Goal: Information Seeking & Learning: Learn about a topic

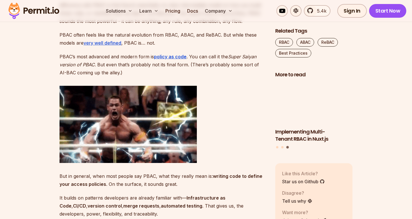
scroll to position [645, 0]
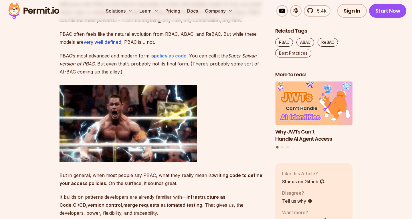
click at [171, 57] on strong "policy as code" at bounding box center [170, 56] width 33 height 6
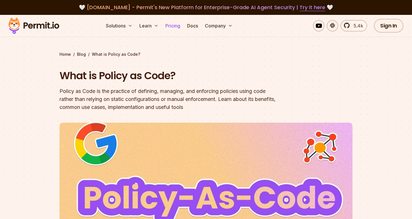
click at [173, 25] on link "Pricing" at bounding box center [172, 25] width 19 height 11
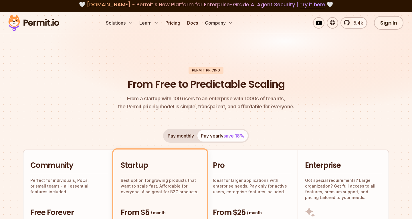
scroll to position [1, 0]
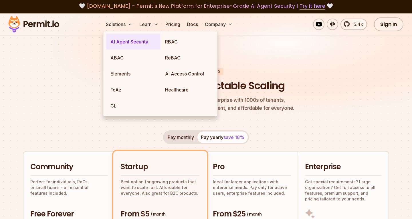
click at [122, 42] on link "AI Agent Security" at bounding box center [133, 42] width 55 height 16
click at [117, 54] on link "ABAC" at bounding box center [133, 58] width 55 height 16
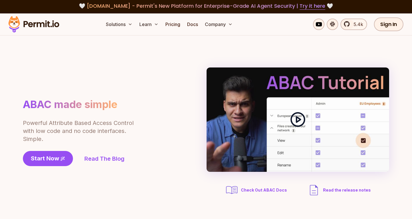
click at [300, 120] on polygon at bounding box center [298, 119] width 4 height 5
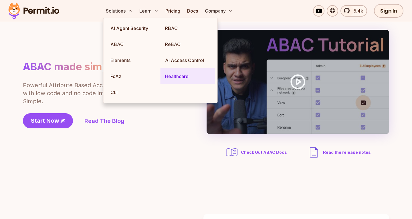
scroll to position [40, 0]
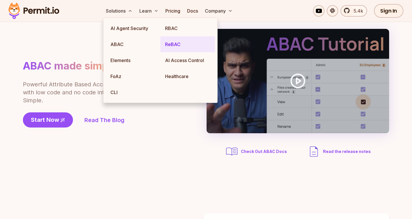
click at [176, 45] on link "ReBAC" at bounding box center [188, 44] width 55 height 16
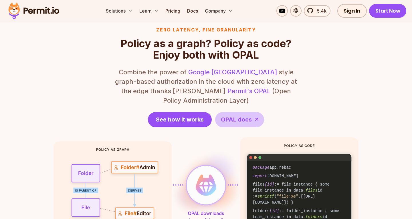
scroll to position [692, 0]
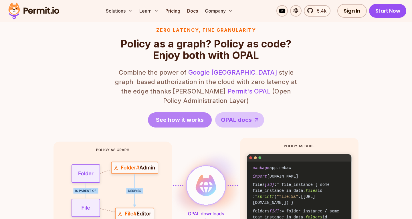
click at [178, 116] on span "See how it works" at bounding box center [180, 120] width 48 height 8
